Goal: Information Seeking & Learning: Learn about a topic

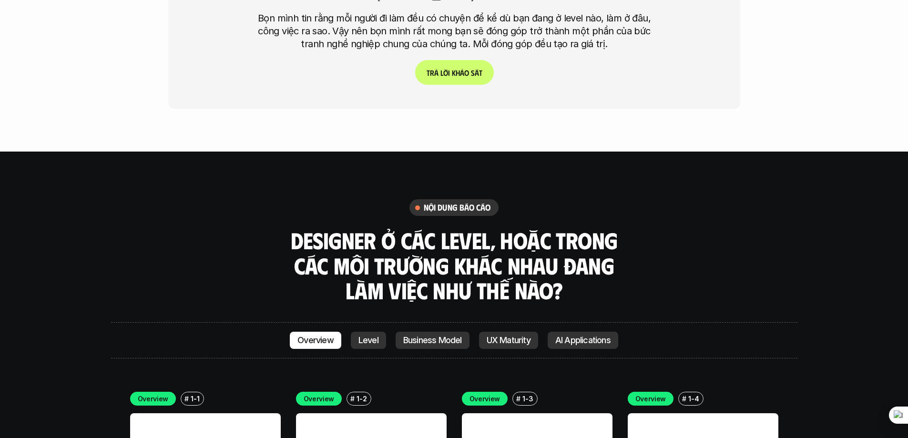
scroll to position [2801, 0]
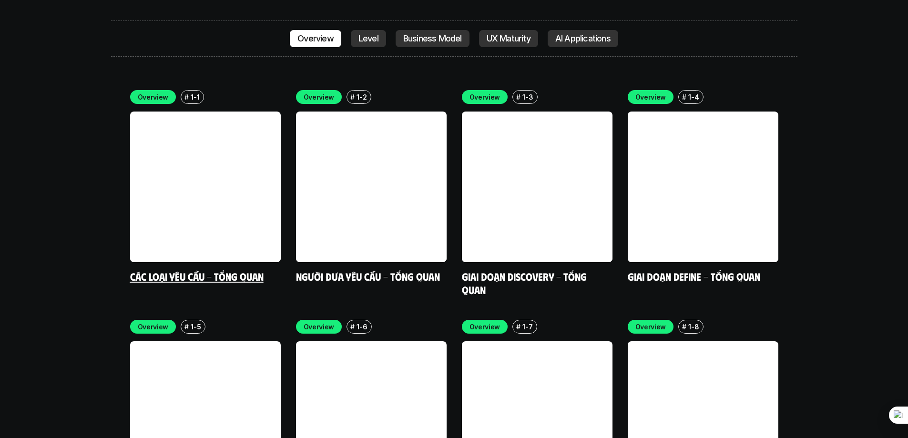
click at [158, 112] on link at bounding box center [205, 187] width 151 height 151
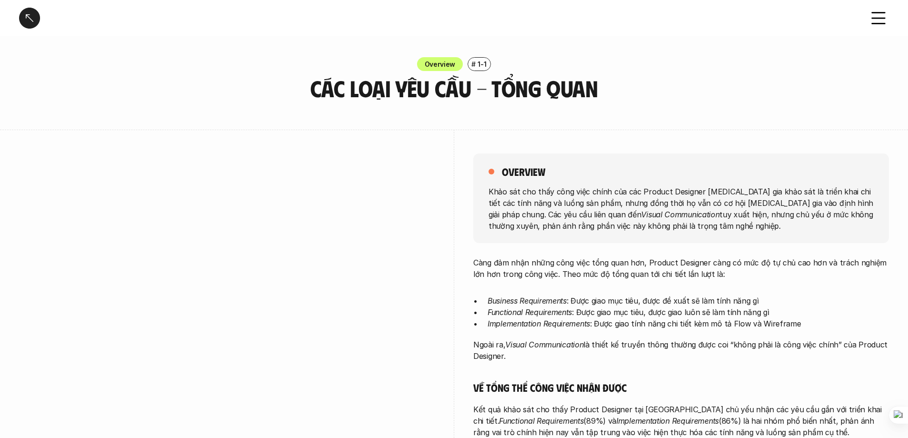
click at [28, 15] on div at bounding box center [29, 18] width 21 height 21
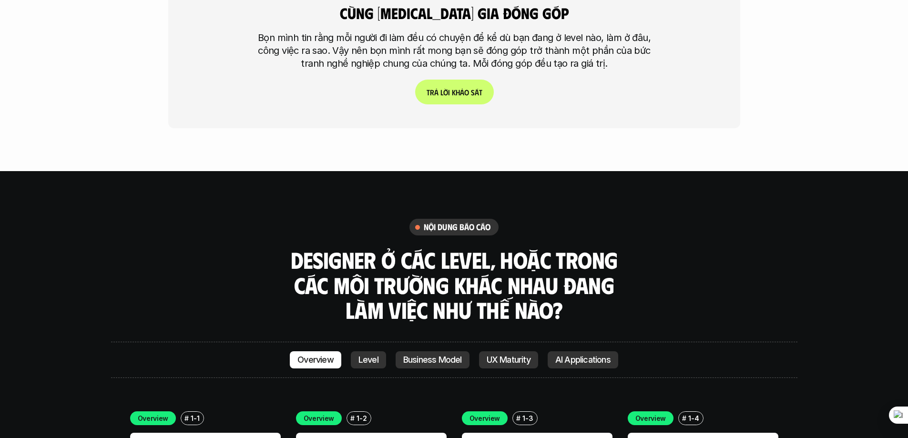
scroll to position [2781, 0]
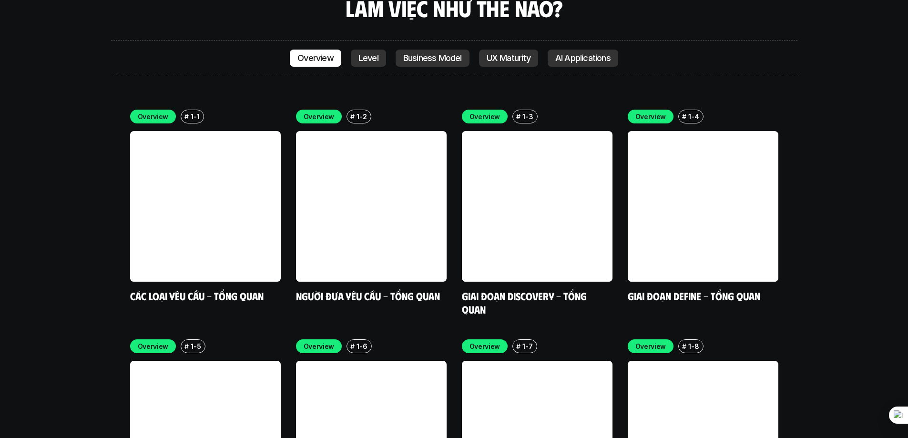
click at [367, 53] on p "Level" at bounding box center [369, 58] width 20 height 10
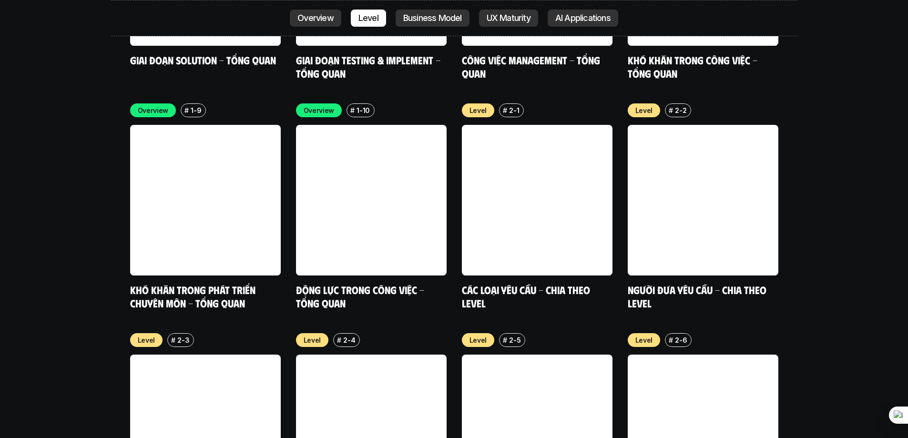
scroll to position [3251, 0]
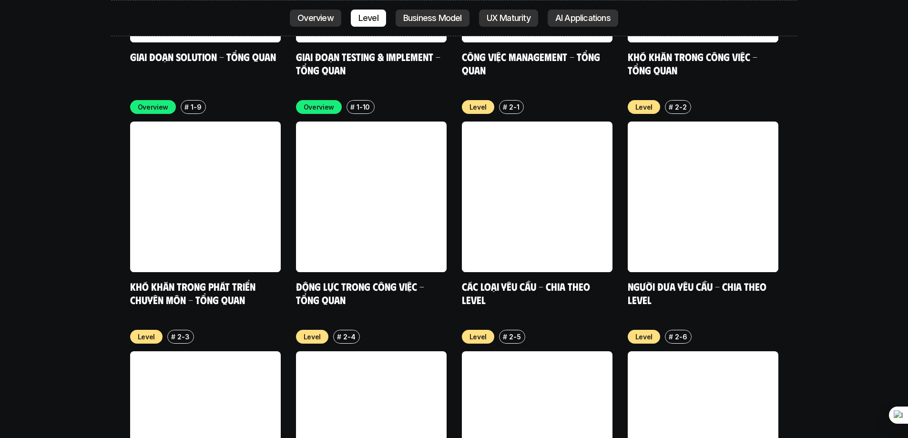
click at [312, 17] on p "Overview" at bounding box center [315, 18] width 36 height 10
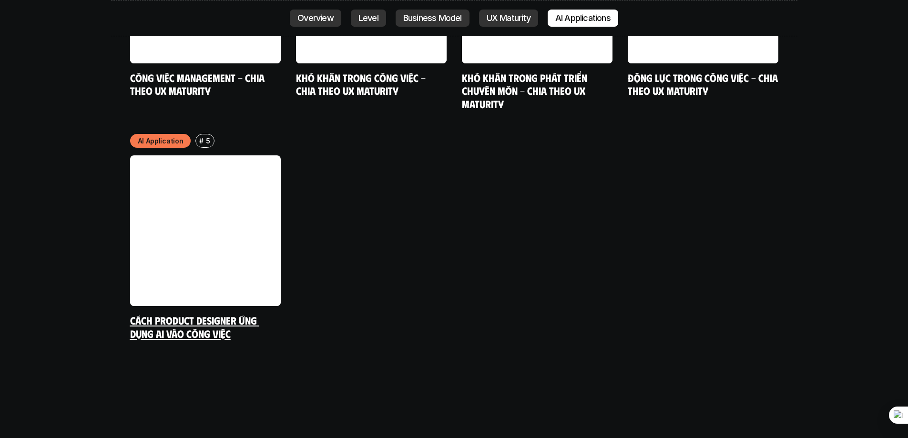
scroll to position [5383, 0]
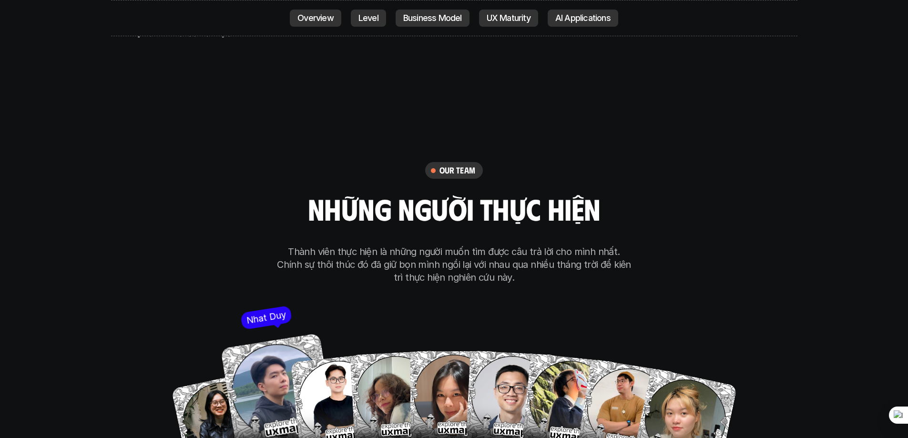
click at [266, 335] on img at bounding box center [277, 390] width 114 height 114
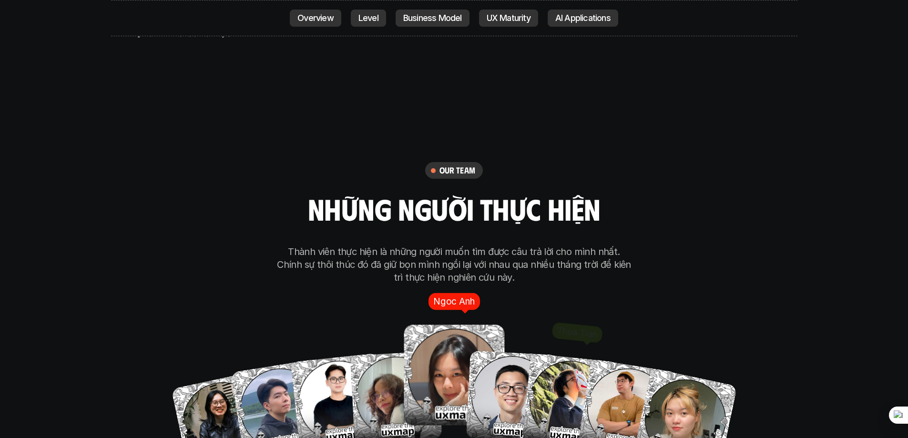
click at [451, 352] on img at bounding box center [454, 375] width 101 height 101
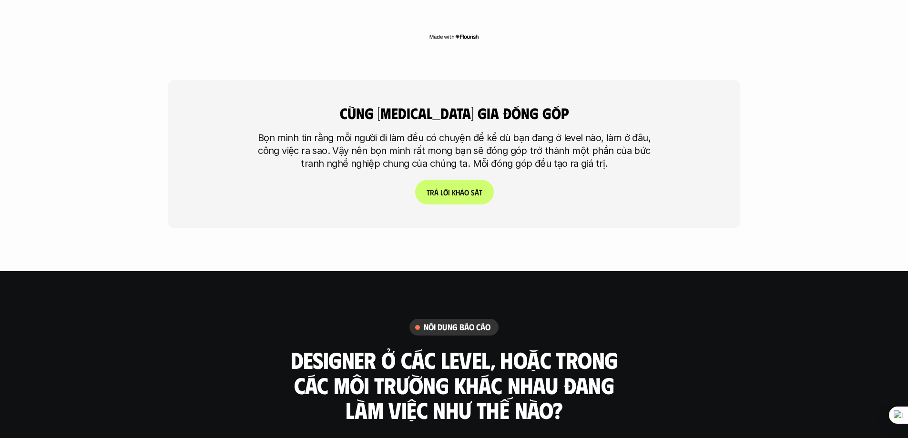
scroll to position [2718, 0]
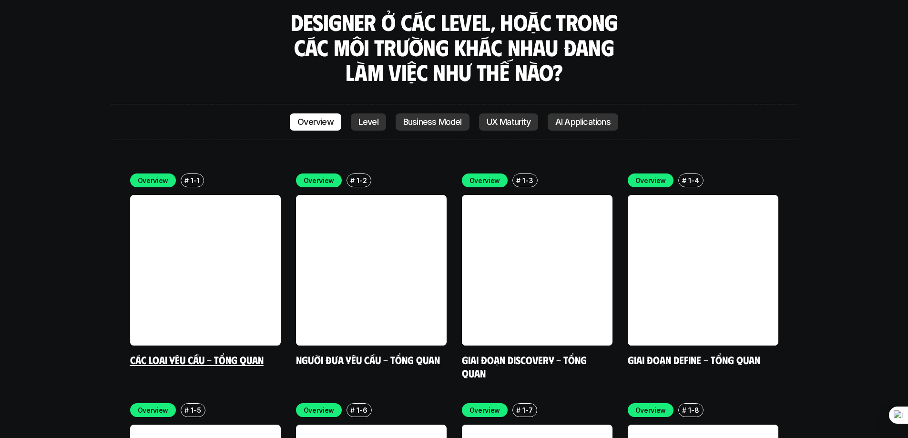
click at [217, 241] on link at bounding box center [205, 270] width 151 height 151
